Goal: Transaction & Acquisition: Purchase product/service

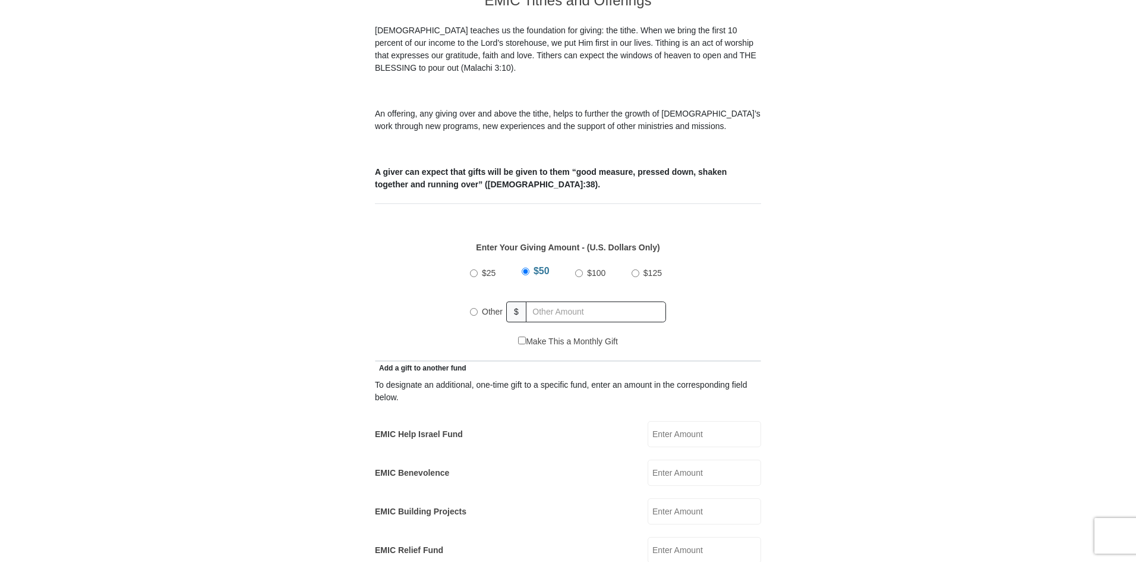
scroll to position [357, 0]
click at [473, 305] on input "Other" at bounding box center [474, 309] width 8 height 8
radio input "true"
click at [682, 419] on input "EMIC Help Israel Fund" at bounding box center [705, 431] width 114 height 26
type input "75.00"
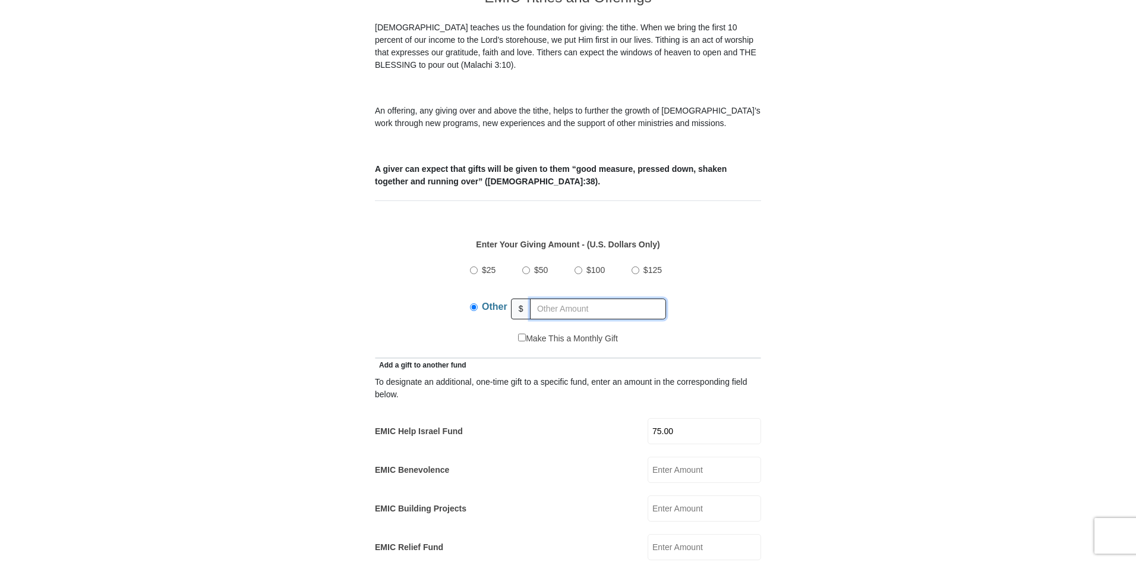
click at [555, 298] on input "text" at bounding box center [598, 308] width 136 height 21
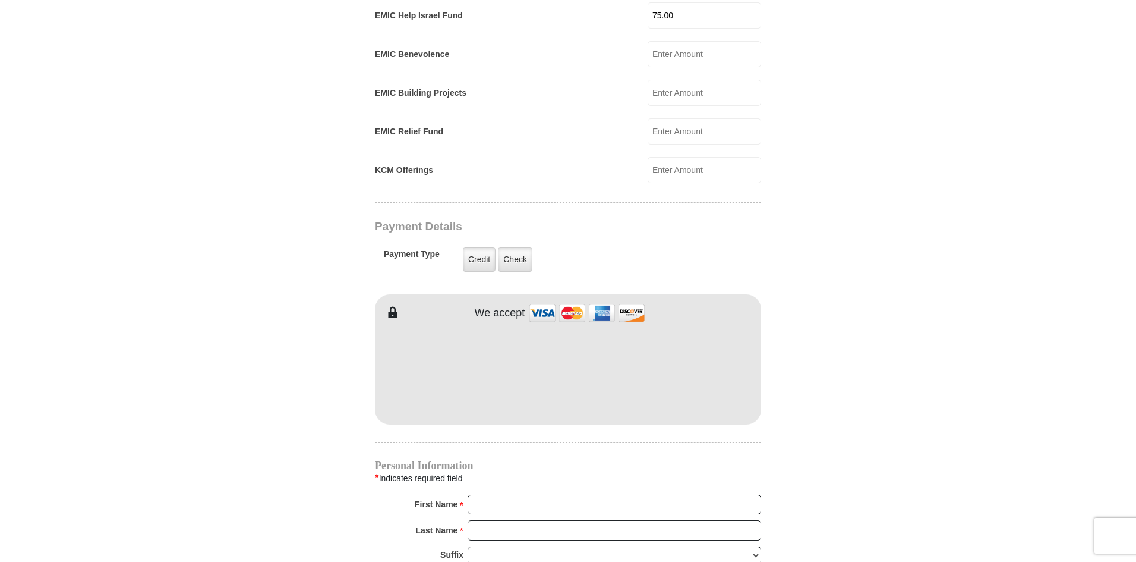
scroll to position [773, 0]
type input "1006.00"
click at [480, 247] on label "Credit" at bounding box center [479, 259] width 33 height 24
click at [0, 0] on input "Credit" at bounding box center [0, 0] width 0 height 0
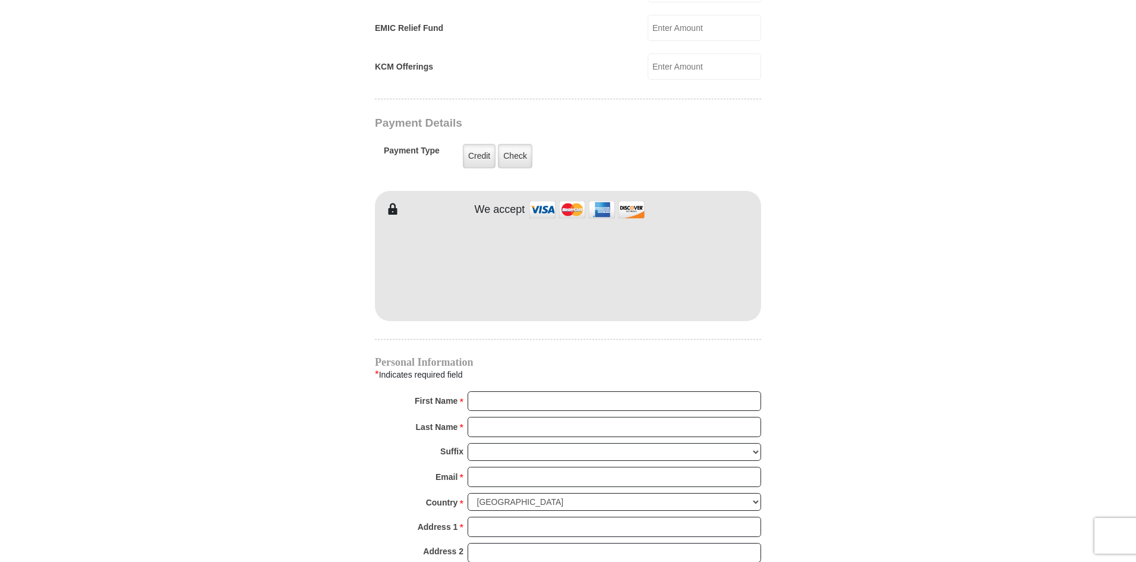
scroll to position [892, 0]
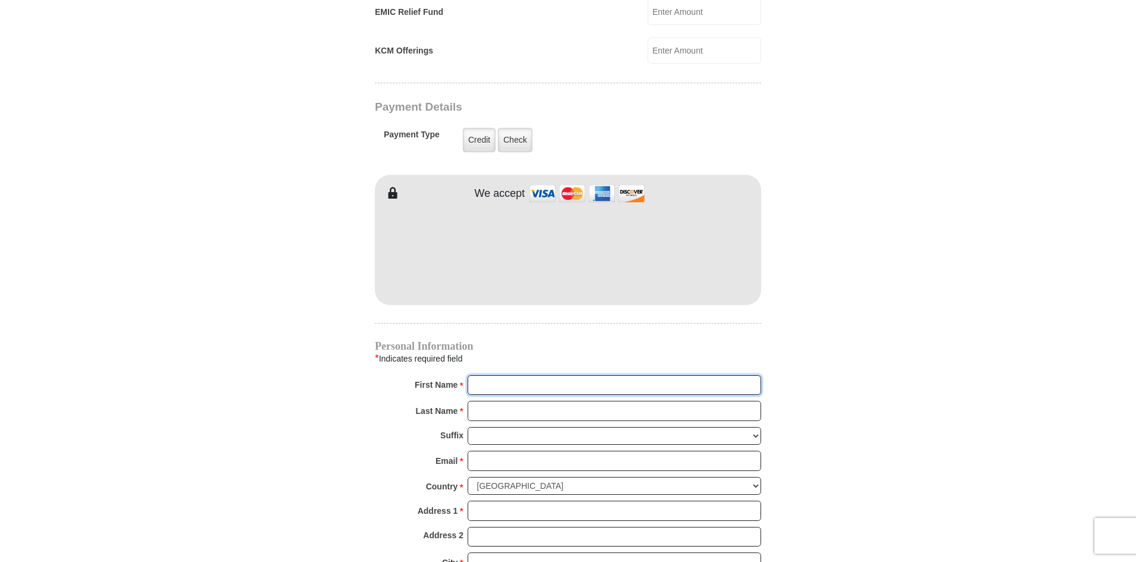
click at [496, 375] on input "First Name *" at bounding box center [615, 385] width 294 height 20
type input "[PERSON_NAME]"
click at [489, 401] on input "Last Name *" at bounding box center [615, 411] width 294 height 20
type input "[PERSON_NAME]"
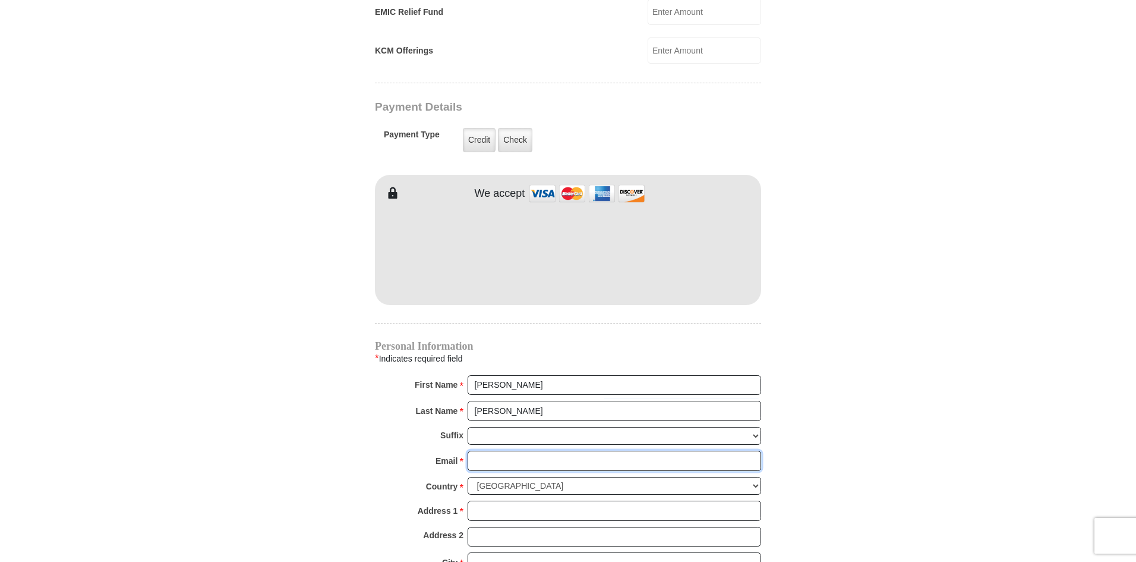
click at [499, 451] on input "Email *" at bounding box center [615, 461] width 294 height 20
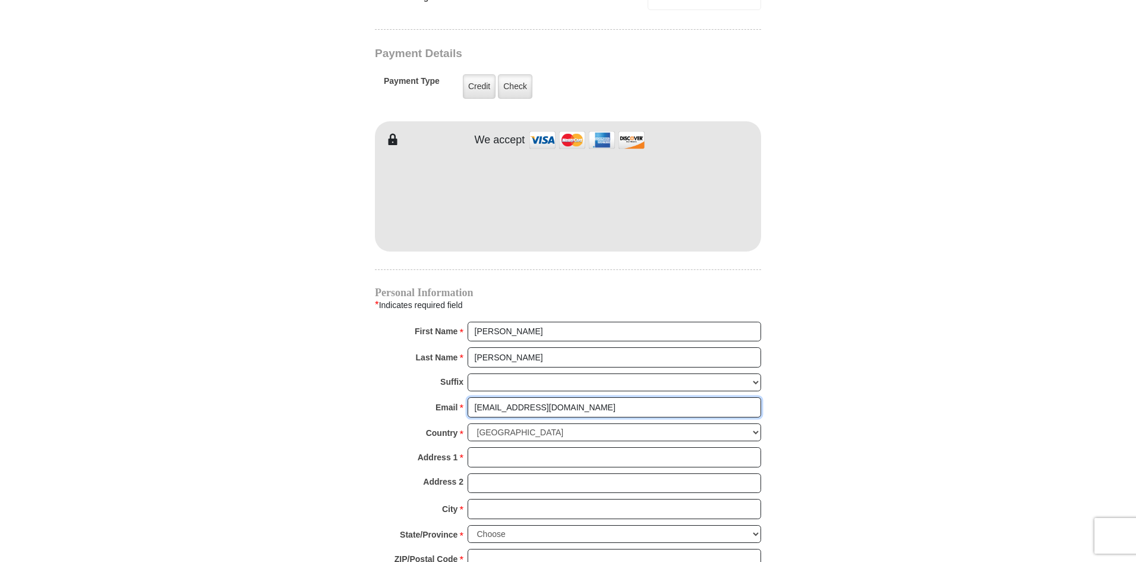
scroll to position [1070, 0]
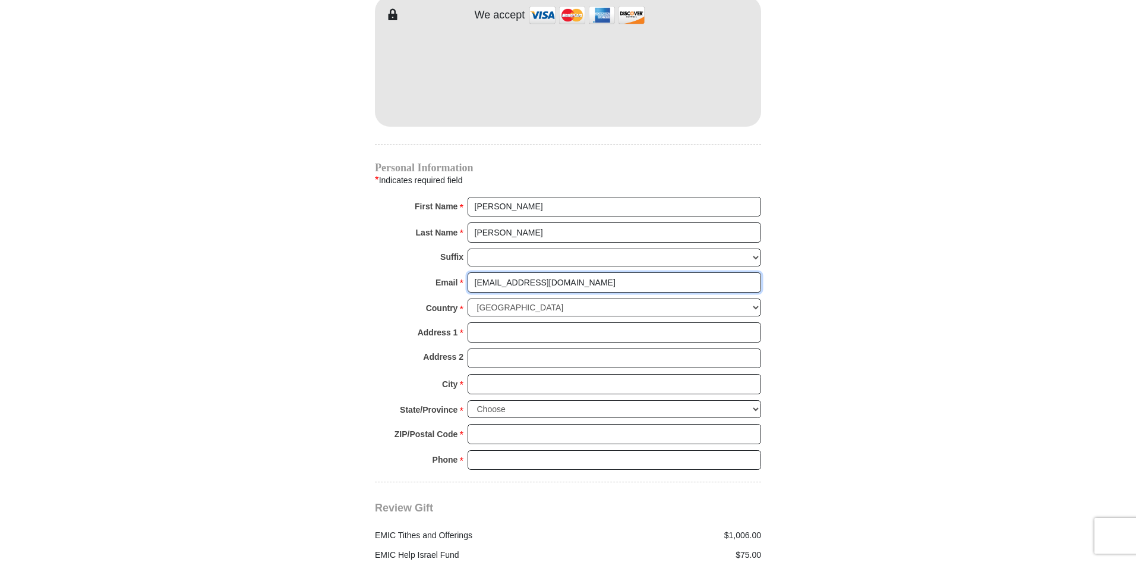
type input "[EMAIL_ADDRESS][DOMAIN_NAME]"
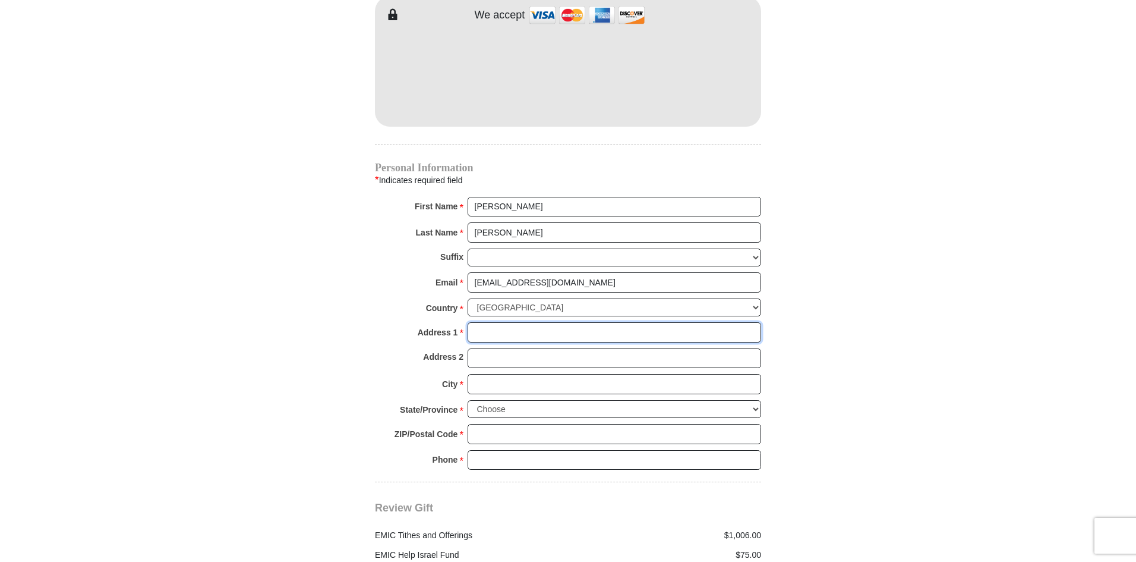
click at [545, 322] on input "Address 1 *" at bounding box center [615, 332] width 294 height 20
type input "[STREET_ADDRESS][PERSON_NAME]"
type input "Grapevine"
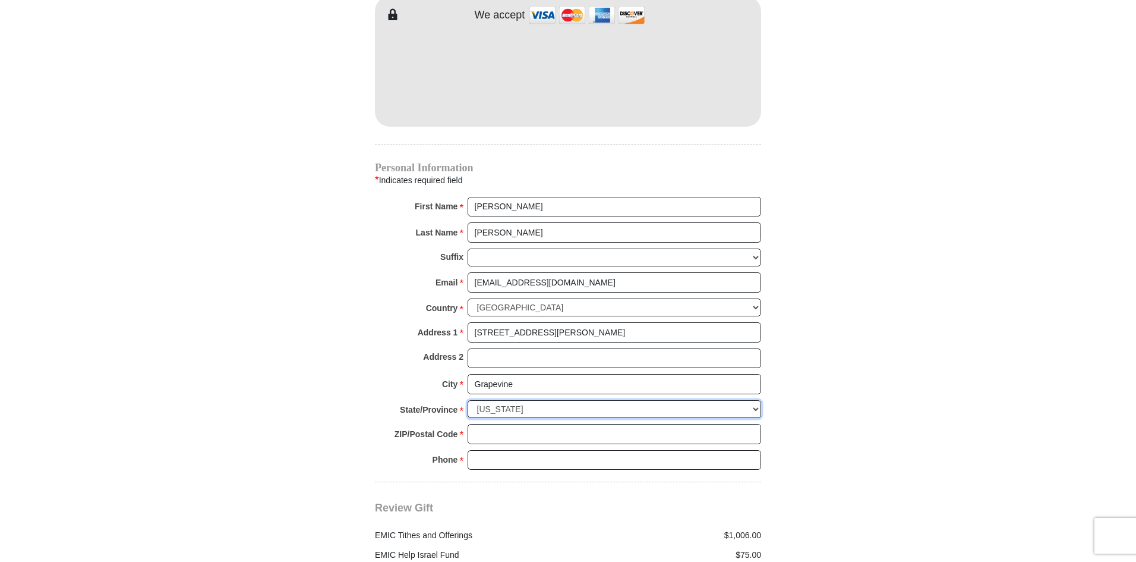
select select "[GEOGRAPHIC_DATA]"
type input "76051"
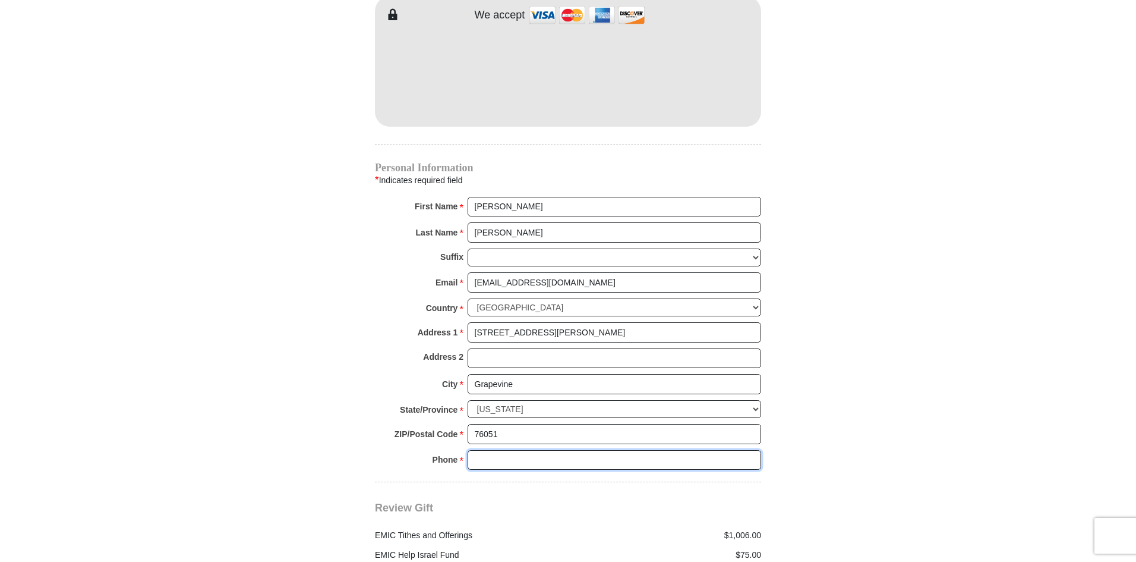
click at [515, 450] on input "Phone * *" at bounding box center [615, 460] width 294 height 20
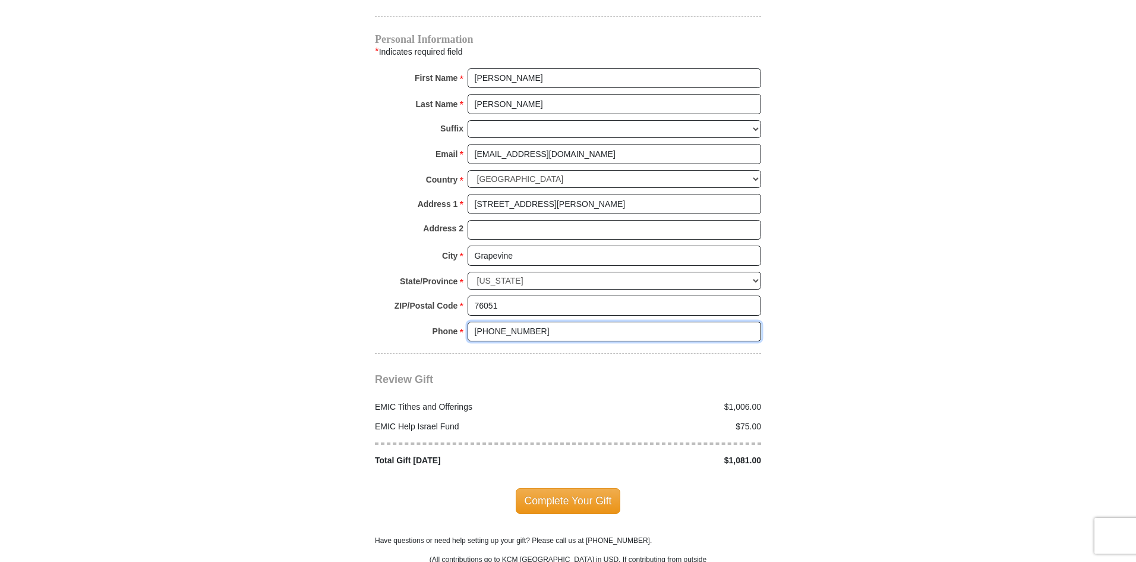
scroll to position [1248, 0]
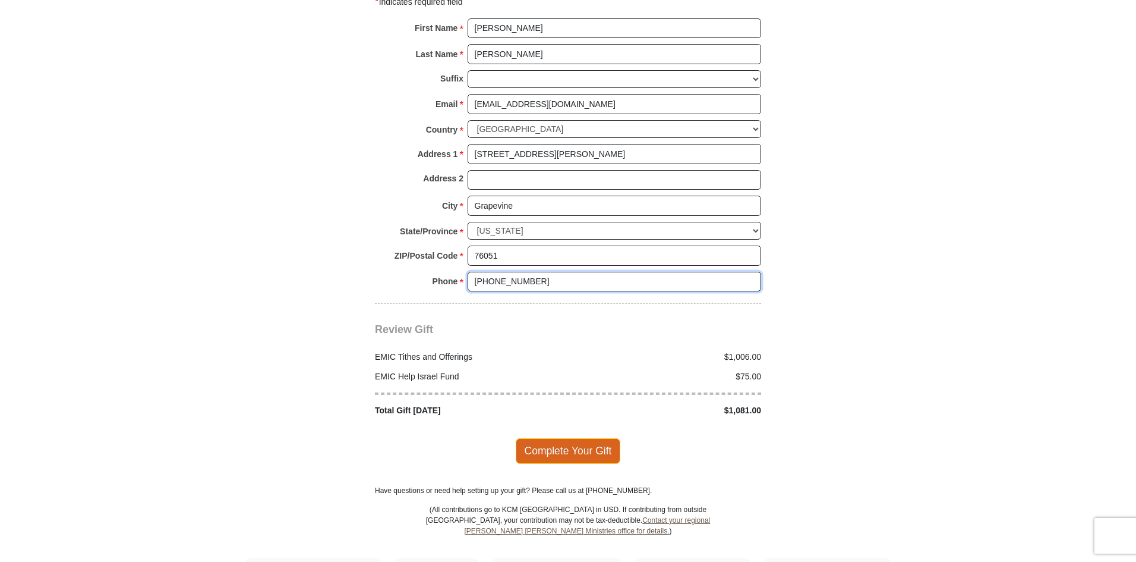
type input "[PHONE_NUMBER]"
click at [558, 438] on span "Complete Your Gift" at bounding box center [568, 450] width 105 height 25
